Goal: Book appointment/travel/reservation

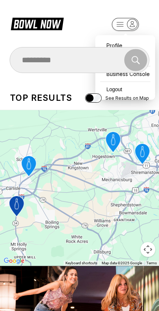
click at [109, 39] on div "Profile" at bounding box center [125, 45] width 53 height 13
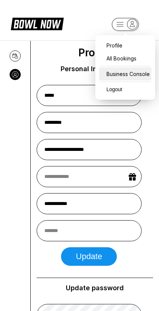
click at [116, 77] on div "Business Console" at bounding box center [125, 73] width 53 height 13
click at [131, 28] on icon "button" at bounding box center [133, 24] width 10 height 10
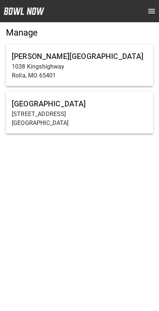
click at [80, 113] on p "[STREET_ADDRESS]" at bounding box center [80, 114] width 136 height 9
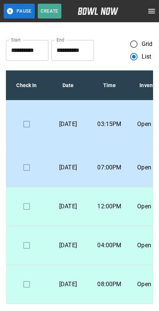
click at [135, 125] on td "Open Play" at bounding box center [152, 124] width 42 height 48
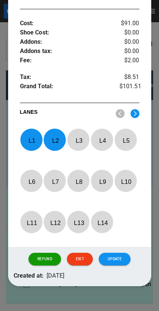
scroll to position [285, 0]
